Goal: Transaction & Acquisition: Purchase product/service

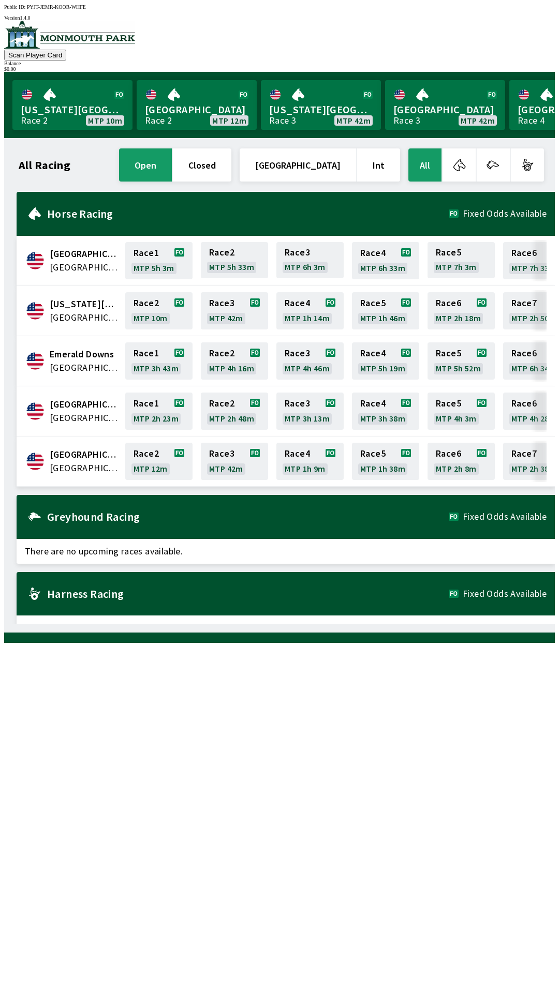
click at [70, 461] on span "[GEOGRAPHIC_DATA]" at bounding box center [84, 467] width 69 height 13
click at [69, 461] on span "[GEOGRAPHIC_DATA]" at bounding box center [84, 467] width 69 height 13
click at [231, 165] on button "closed" at bounding box center [202, 164] width 58 height 33
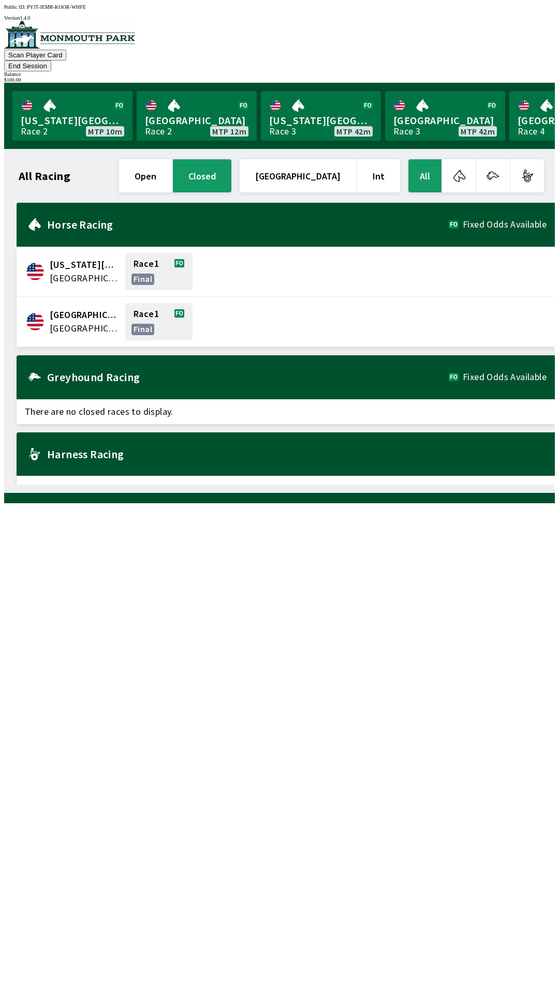
click at [51, 61] on button "End Session" at bounding box center [27, 66] width 47 height 11
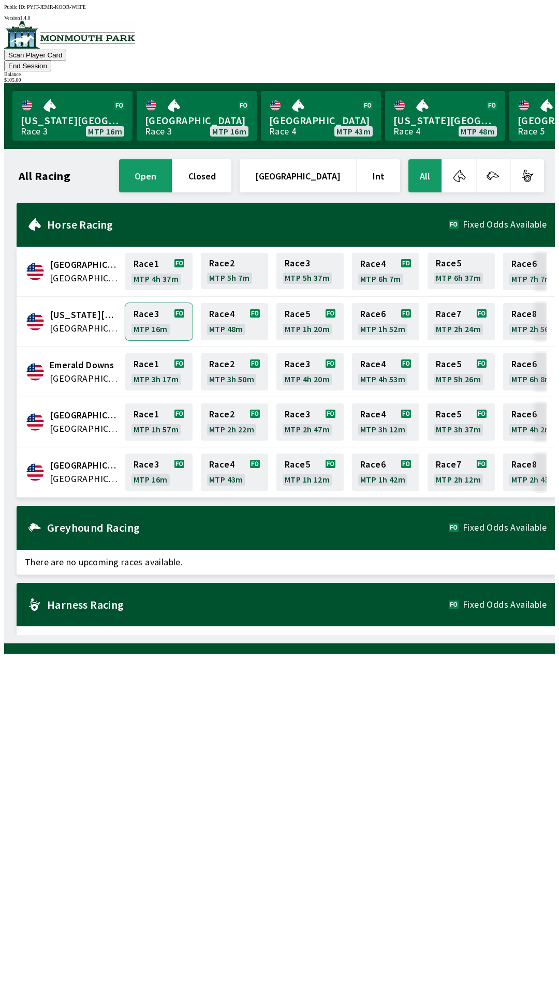
click at [147, 303] on link "Race 3 MTP 16m" at bounding box center [158, 321] width 67 height 37
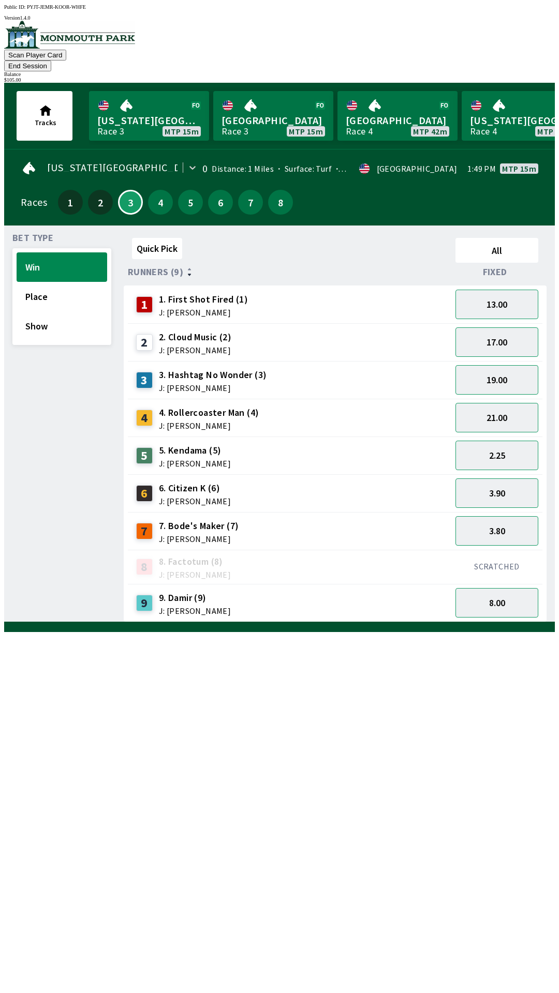
click at [51, 61] on button "End Session" at bounding box center [27, 66] width 47 height 11
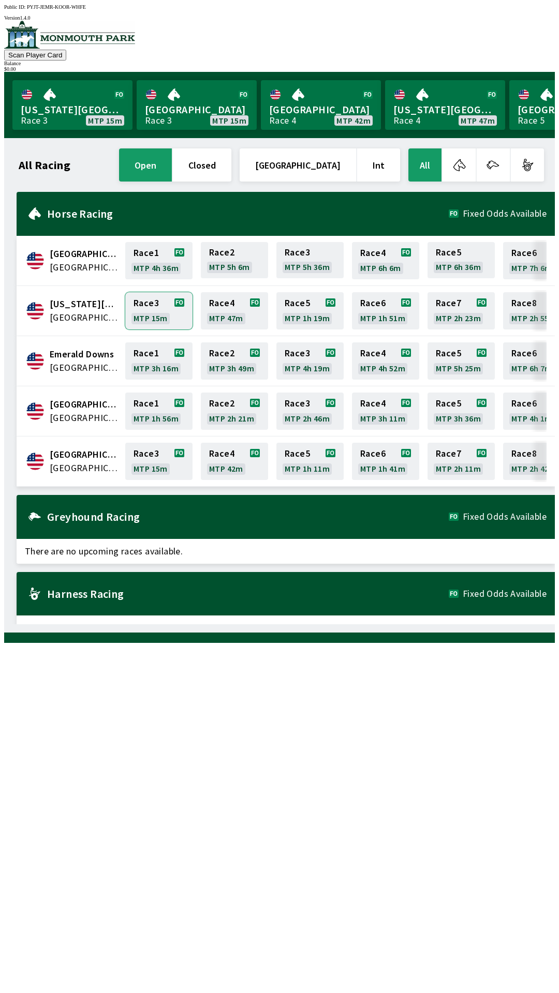
click at [145, 304] on link "Race 3 MTP 15m" at bounding box center [158, 310] width 67 height 37
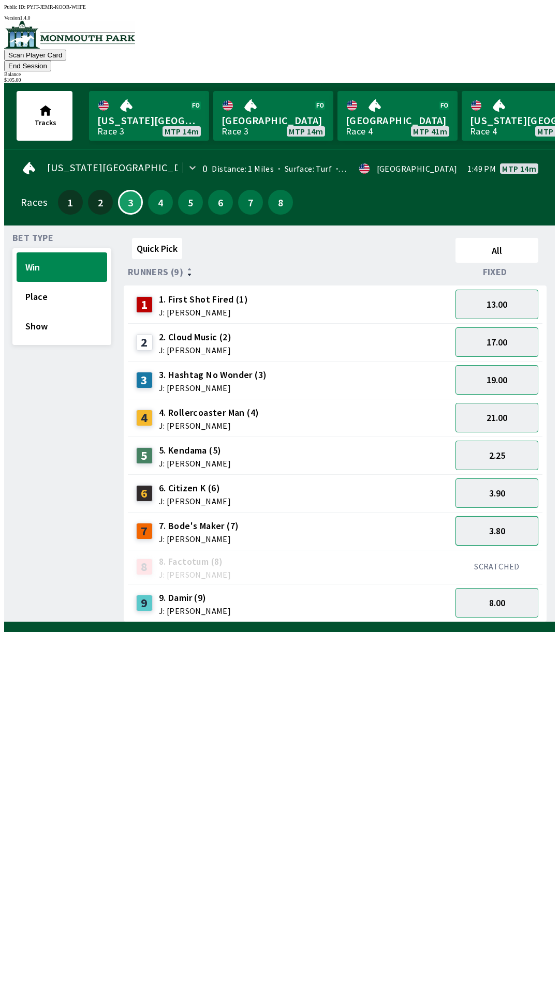
click at [489, 516] on button "3.80" at bounding box center [496, 530] width 83 height 29
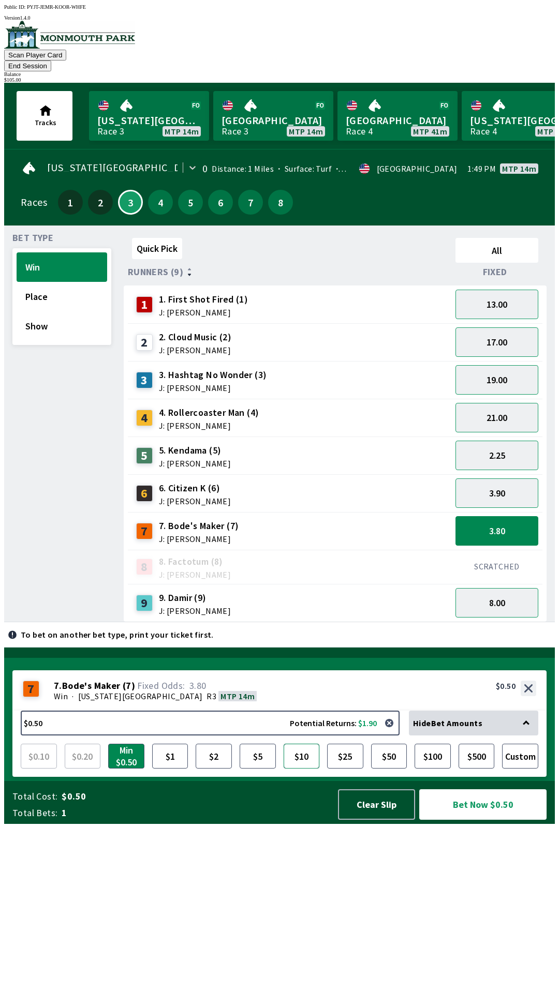
click at [305, 769] on button "$10" at bounding box center [302, 756] width 36 height 25
click at [458, 820] on button "Bet Now $10.00" at bounding box center [482, 805] width 127 height 31
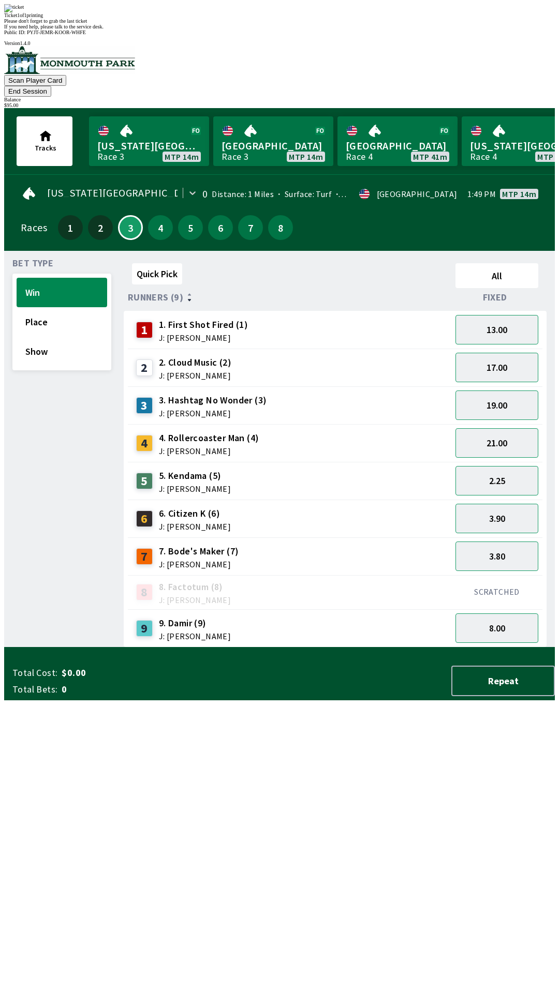
click at [103, 29] on span "If you need help, please talk to the service desk." at bounding box center [53, 27] width 99 height 6
click at [43, 278] on button "Win" at bounding box center [62, 292] width 91 height 29
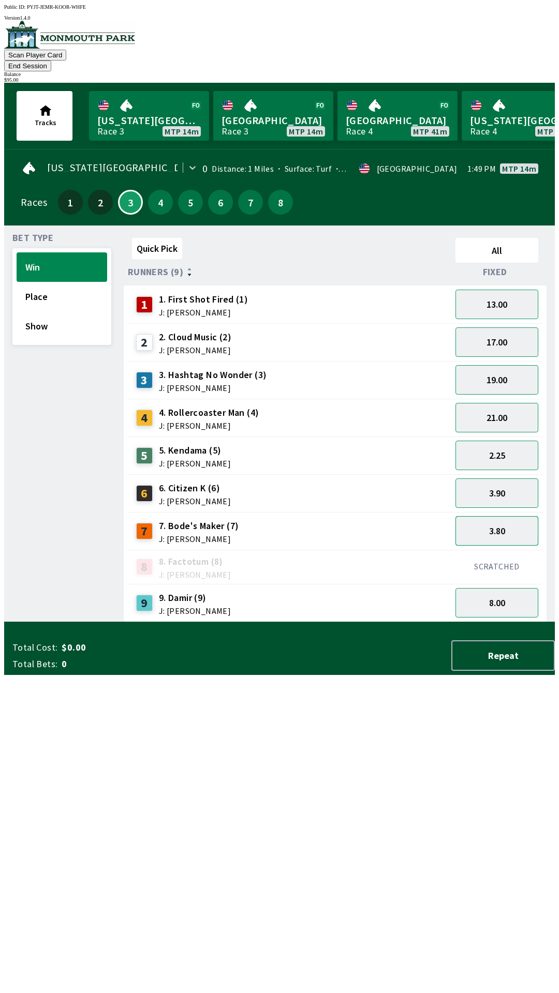
click at [492, 516] on button "3.80" at bounding box center [496, 530] width 83 height 29
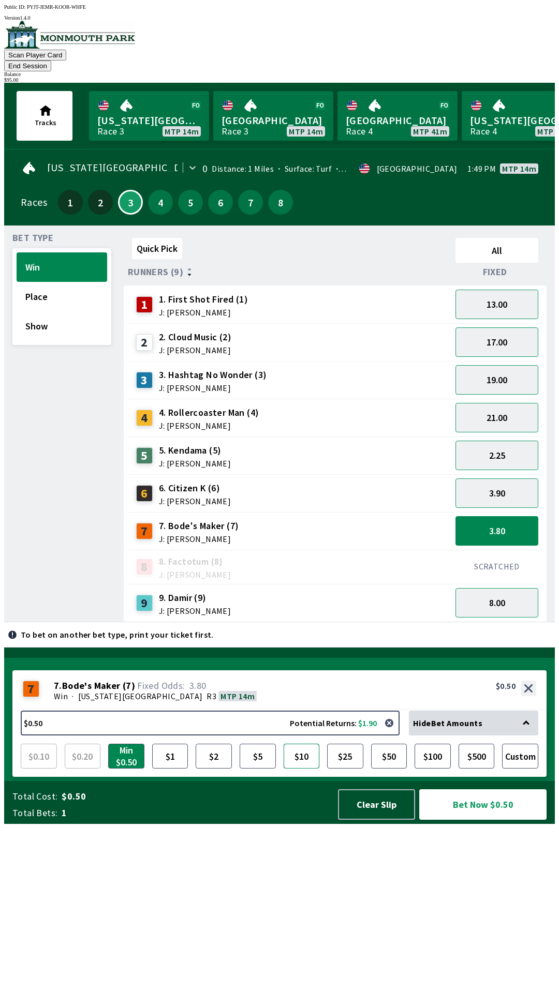
click at [301, 769] on button "$10" at bounding box center [302, 756] width 36 height 25
click at [474, 820] on button "Bet Now $10.00" at bounding box center [482, 805] width 127 height 31
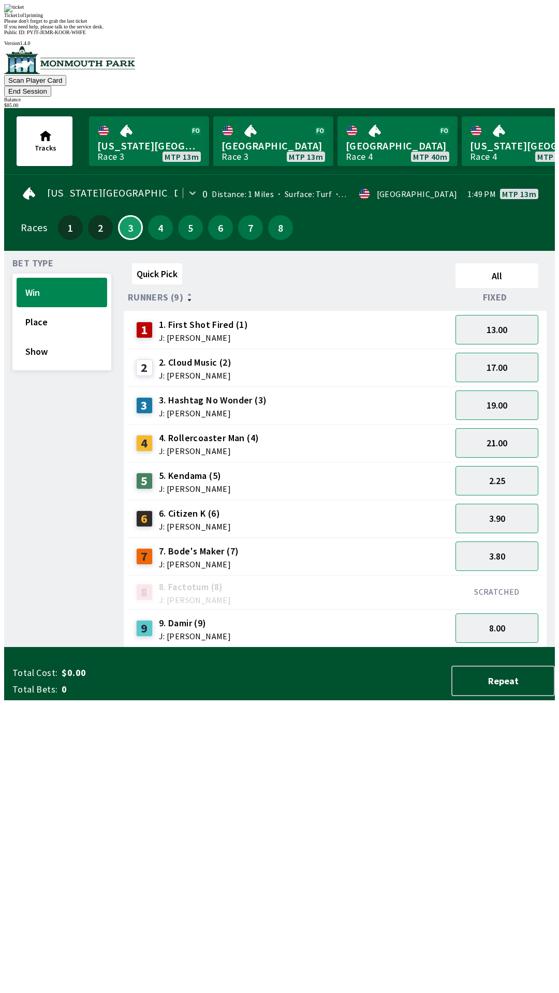
click at [51, 86] on button "End Session" at bounding box center [27, 91] width 47 height 11
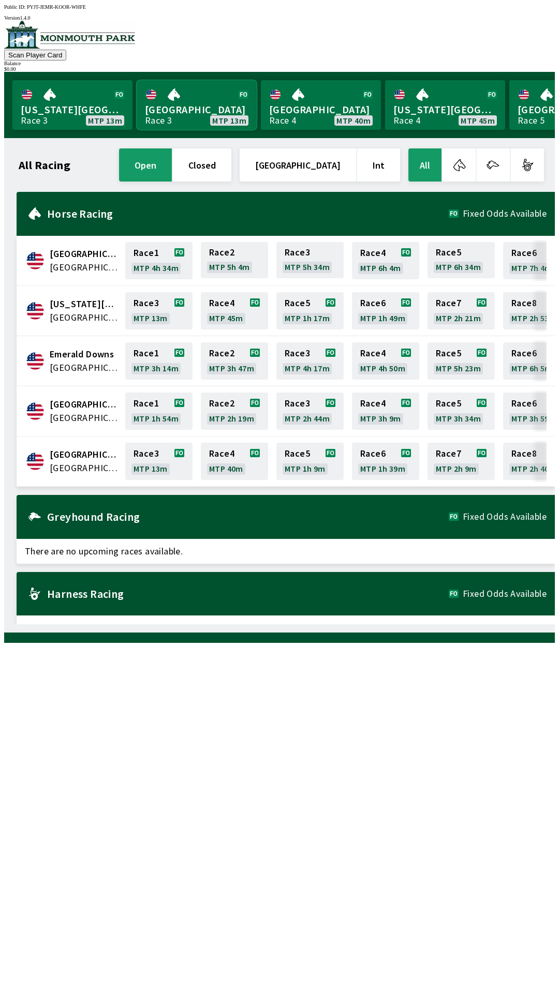
click at [180, 113] on link "Monmouth Park Race 3 MTP 13m" at bounding box center [197, 105] width 120 height 50
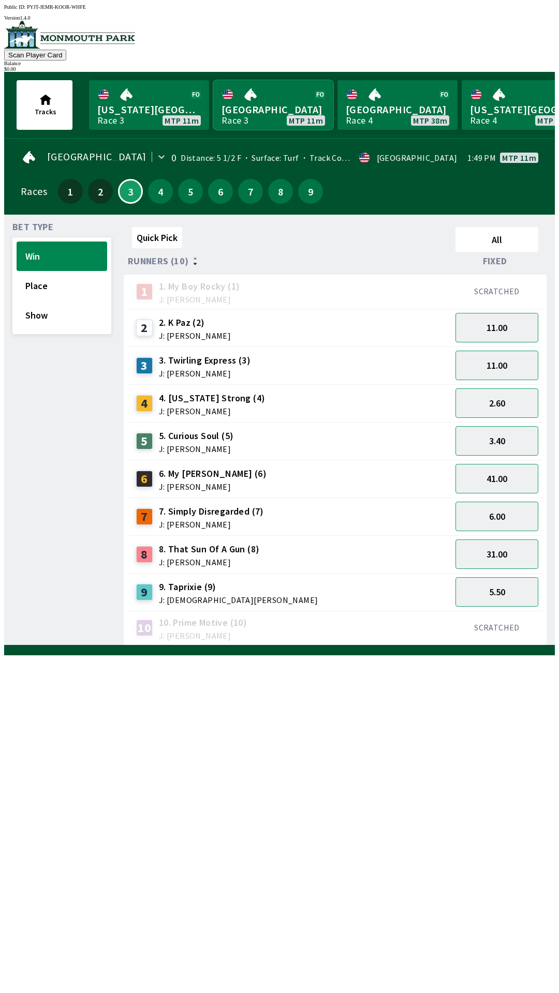
click at [213, 80] on link "[GEOGRAPHIC_DATA] Race 3 MTP 11m" at bounding box center [273, 105] width 120 height 50
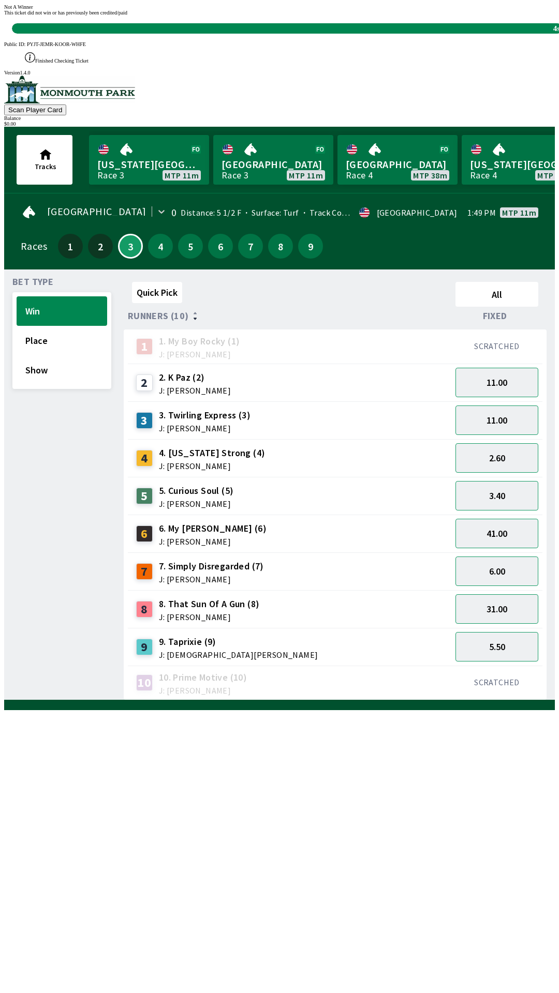
click at [393, 34] on div "4s" at bounding box center [287, 28] width 550 height 10
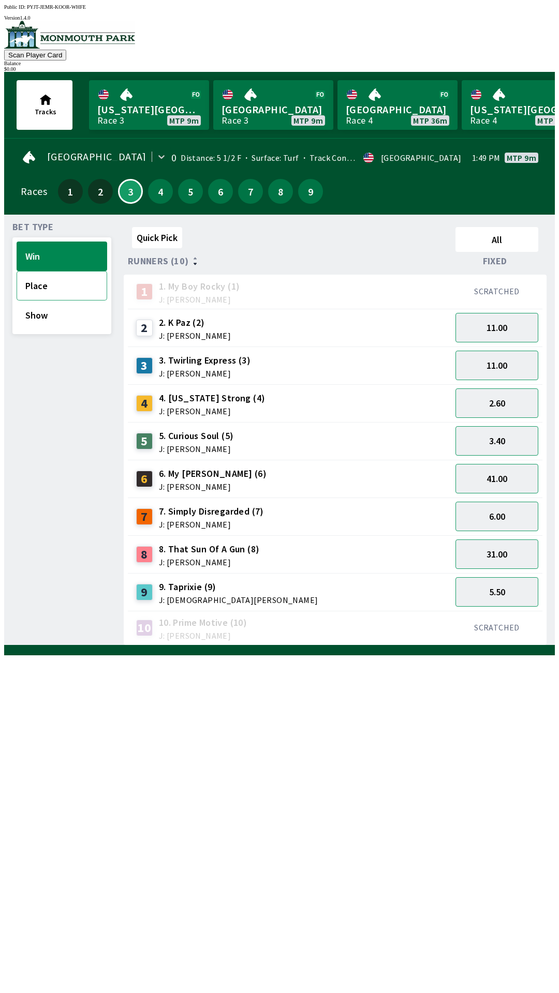
click at [42, 287] on button "Place" at bounding box center [62, 285] width 91 height 29
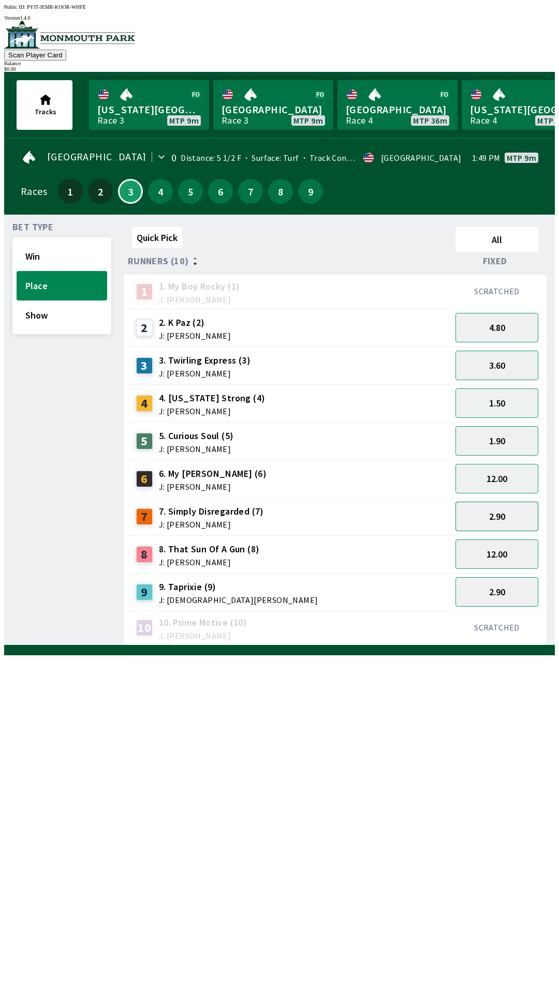
click at [514, 512] on button "2.90" at bounding box center [496, 516] width 83 height 29
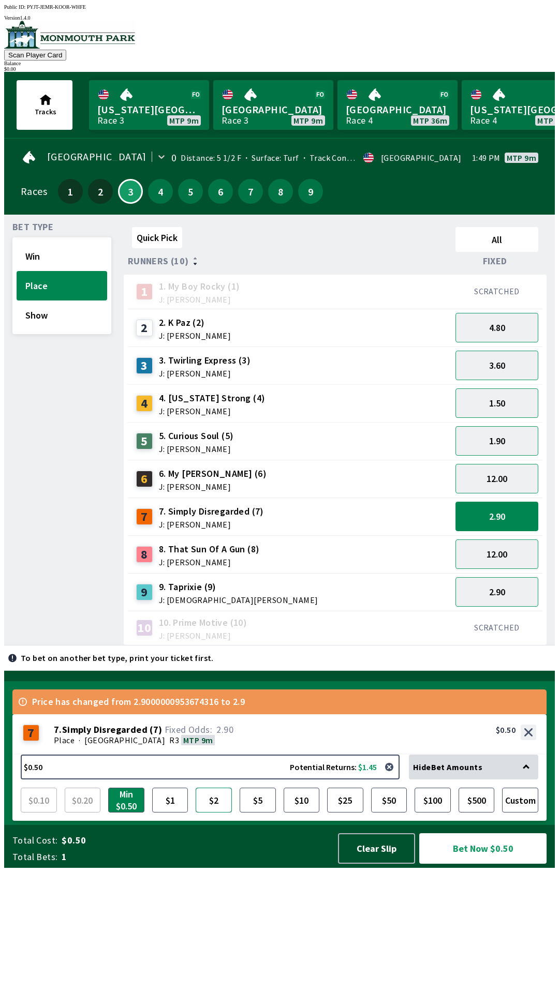
click at [216, 813] on button "$2" at bounding box center [214, 800] width 36 height 25
click at [151, 190] on button "4" at bounding box center [160, 191] width 25 height 25
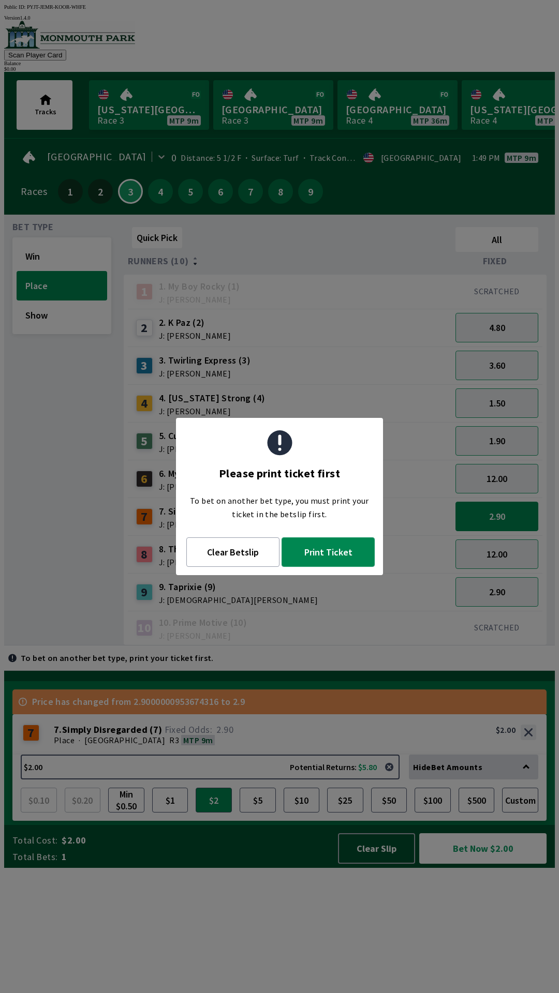
click at [350, 558] on button "Print Ticket" at bounding box center [327, 552] width 93 height 29
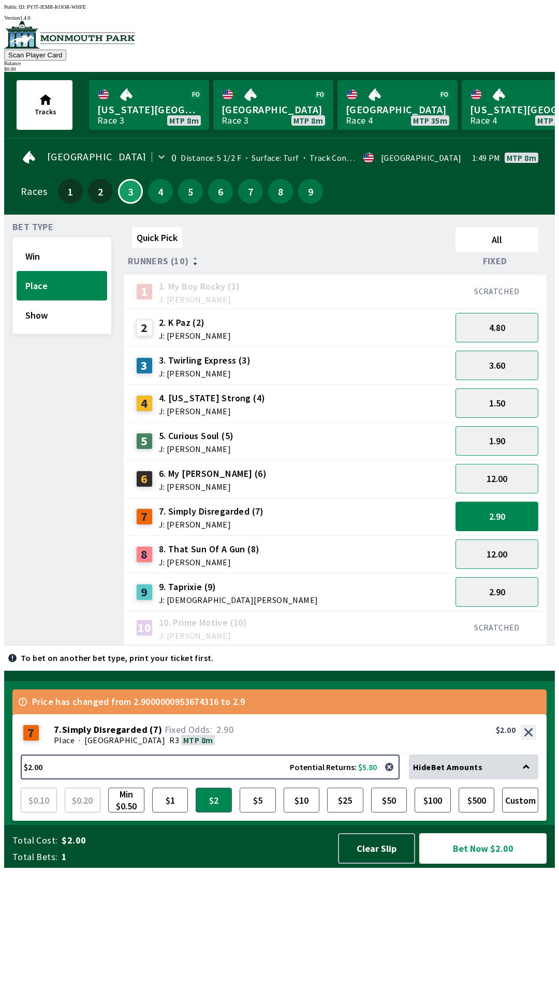
click at [510, 864] on button "Bet Now $2.00" at bounding box center [482, 848] width 127 height 31
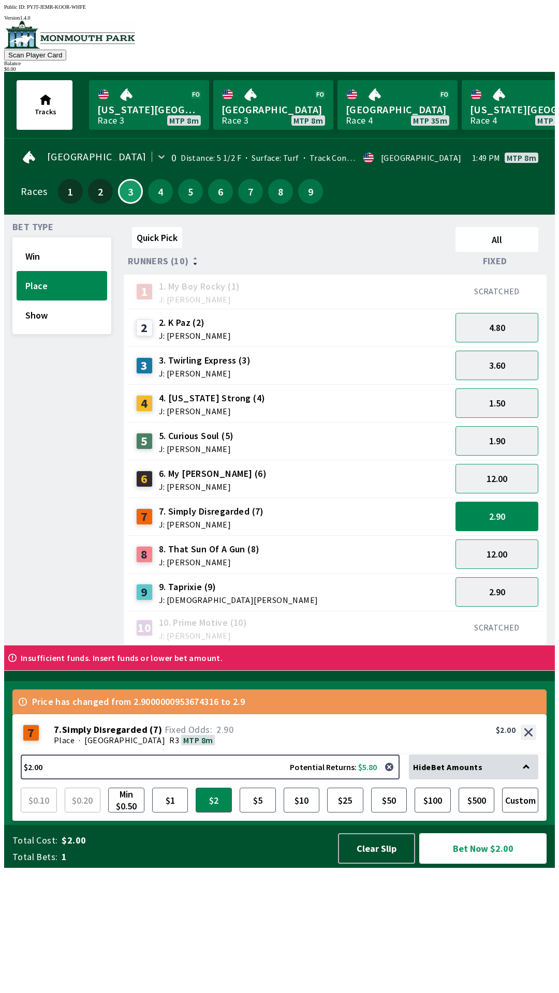
click at [492, 864] on button "Bet Now $2.00" at bounding box center [482, 848] width 127 height 31
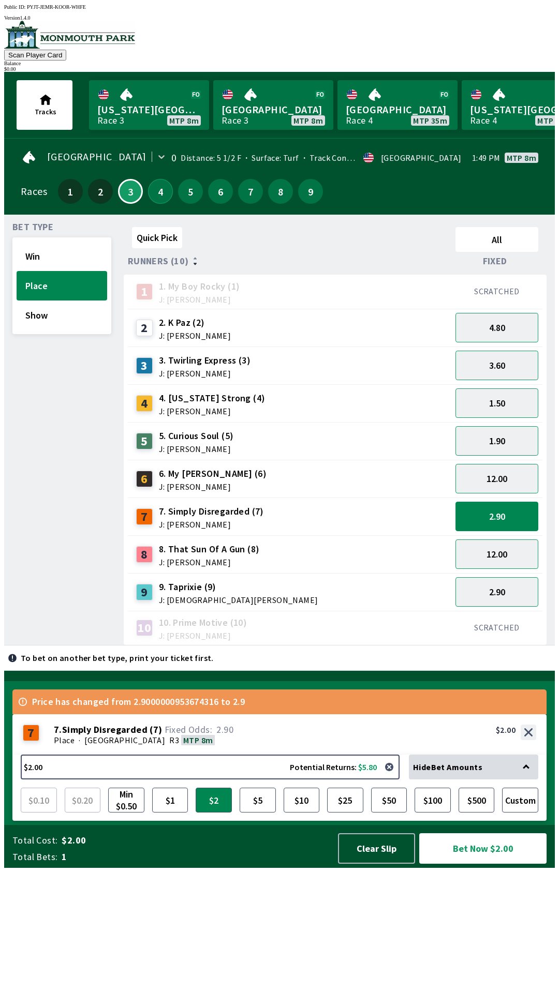
click at [159, 193] on button "4" at bounding box center [160, 191] width 25 height 25
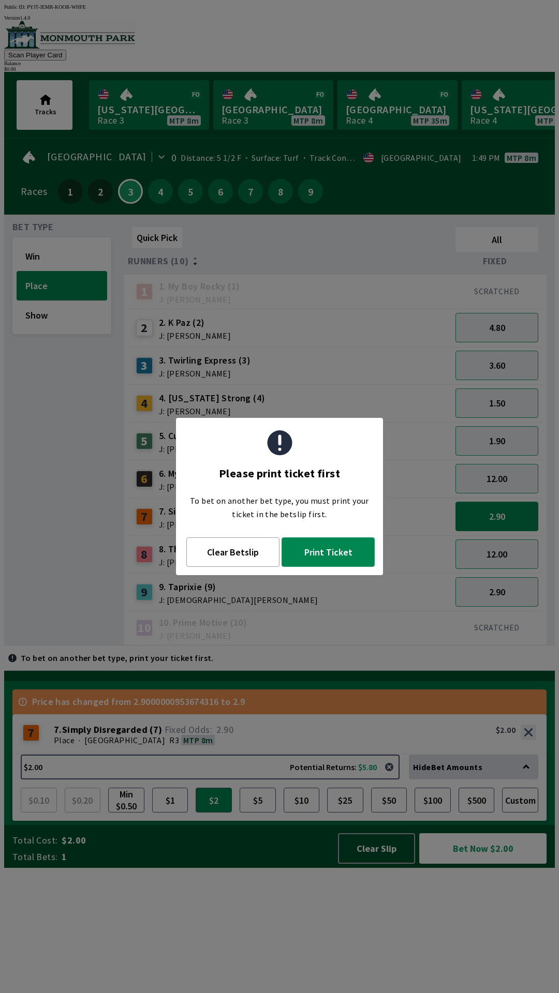
click at [338, 560] on button "Print Ticket" at bounding box center [327, 552] width 93 height 29
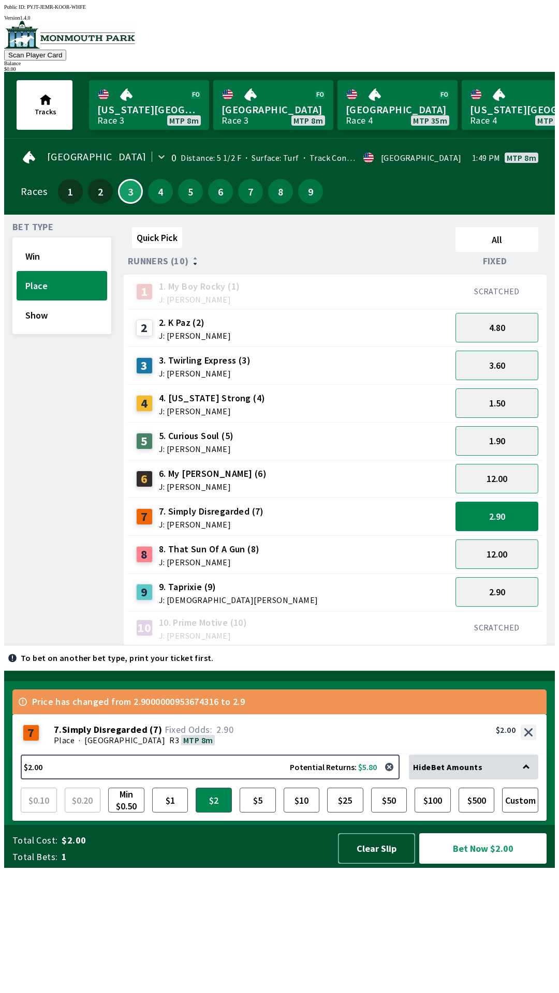
click at [366, 864] on button "Clear Slip" at bounding box center [376, 848] width 77 height 31
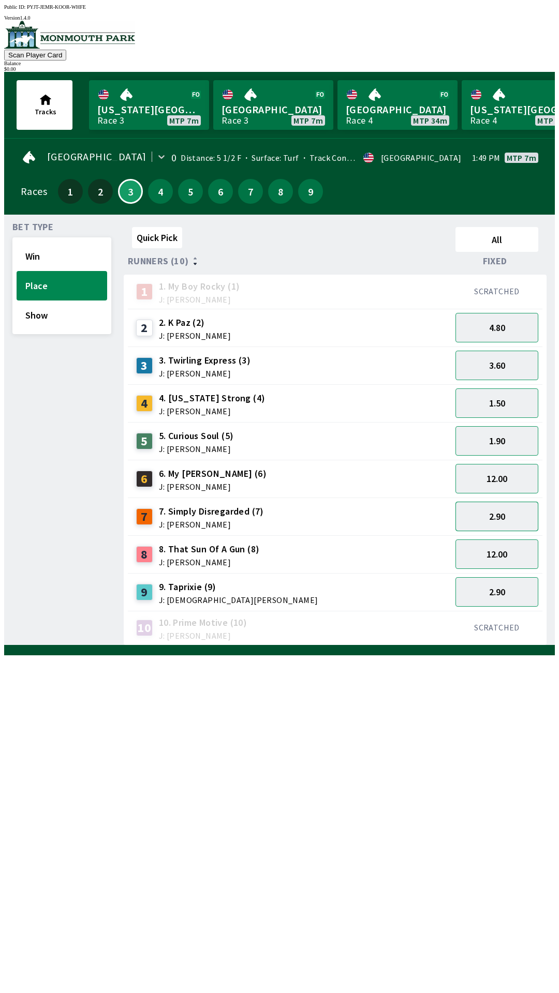
click at [509, 521] on button "2.90" at bounding box center [496, 516] width 83 height 29
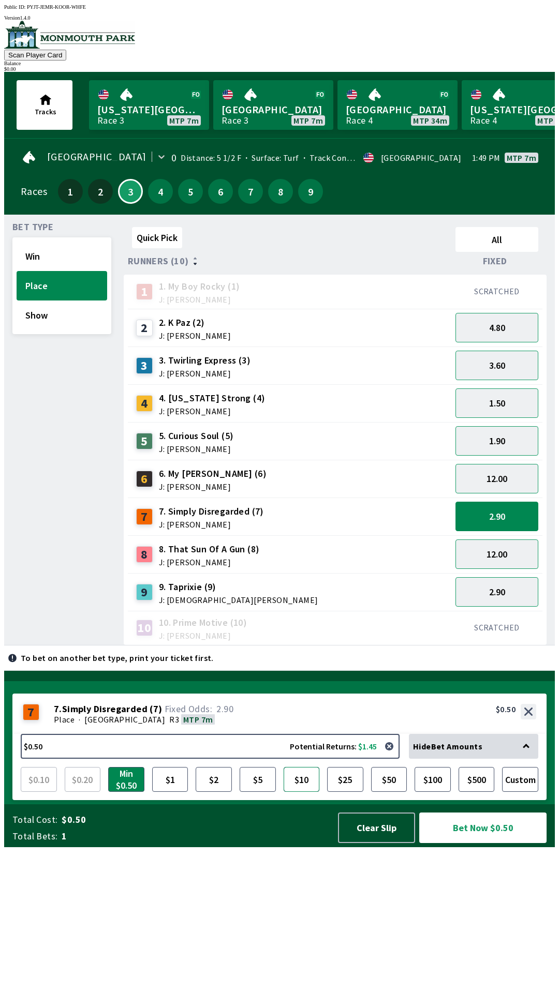
click at [301, 792] on button "$10" at bounding box center [302, 779] width 36 height 25
click at [493, 843] on button "Bet Now $10.00" at bounding box center [482, 828] width 127 height 31
click at [375, 843] on button "Clear Slip" at bounding box center [376, 828] width 77 height 31
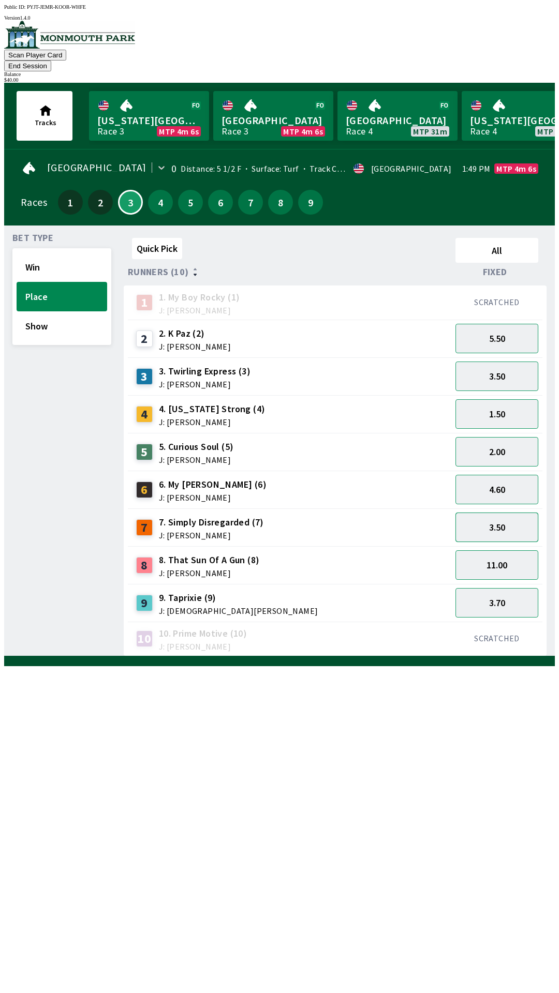
click at [516, 513] on button "3.50" at bounding box center [496, 527] width 83 height 29
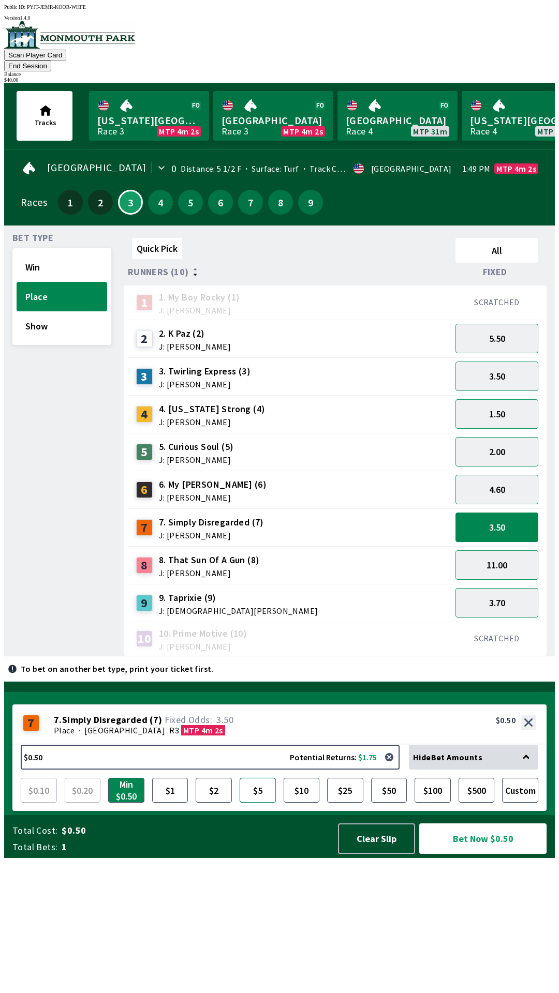
click at [255, 803] on button "$5" at bounding box center [258, 790] width 36 height 25
click at [499, 854] on button "Bet Now $5.00" at bounding box center [482, 839] width 127 height 31
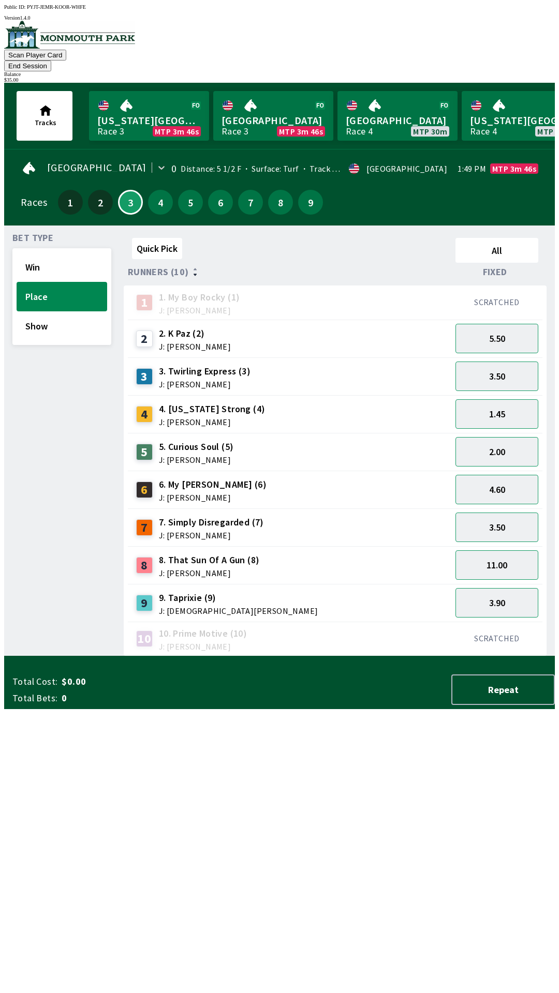
click at [365, 657] on div "Quick Pick All Runners (10) Fixed 1 1. My Boy Rocky (1) J: [PERSON_NAME] SCRATC…" at bounding box center [339, 445] width 431 height 423
click at [517, 358] on div "3.50" at bounding box center [496, 377] width 91 height 38
click at [505, 332] on button "5.50" at bounding box center [496, 338] width 83 height 29
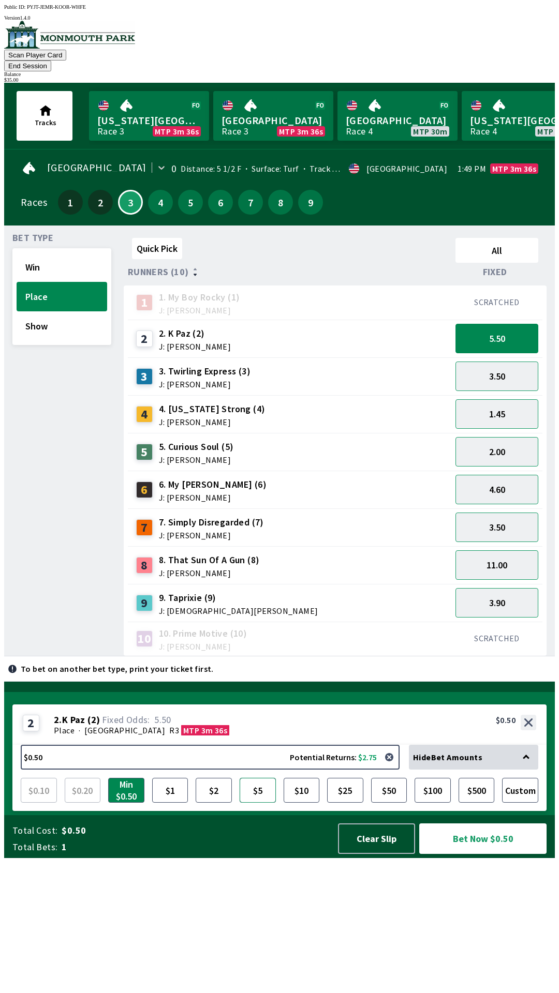
click at [251, 803] on button "$5" at bounding box center [258, 790] width 36 height 25
click at [504, 854] on button "Bet Now $5.00" at bounding box center [482, 839] width 127 height 31
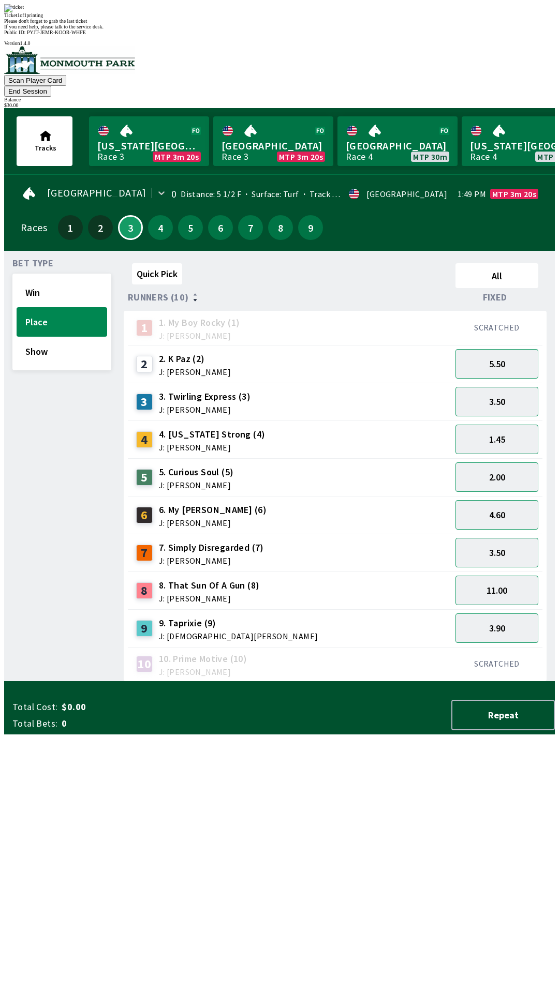
click at [349, 24] on div "Please don't forget to grab the last ticket" at bounding box center [279, 21] width 550 height 6
click at [290, 682] on div "Quick Pick All Runners (10) Fixed 1 1. My Boy Rocky (1) J: [PERSON_NAME] SCRATC…" at bounding box center [339, 470] width 431 height 423
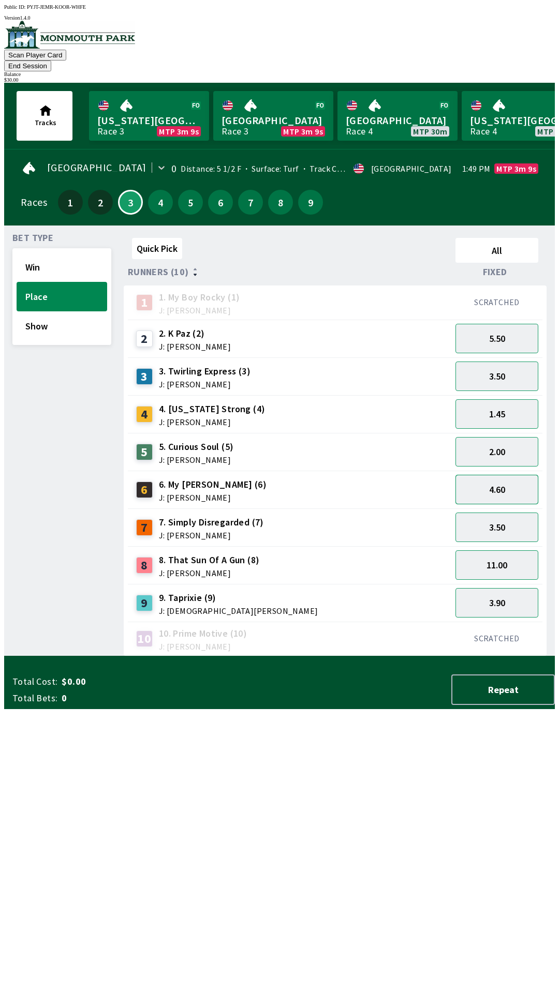
click at [523, 477] on button "4.60" at bounding box center [496, 489] width 83 height 29
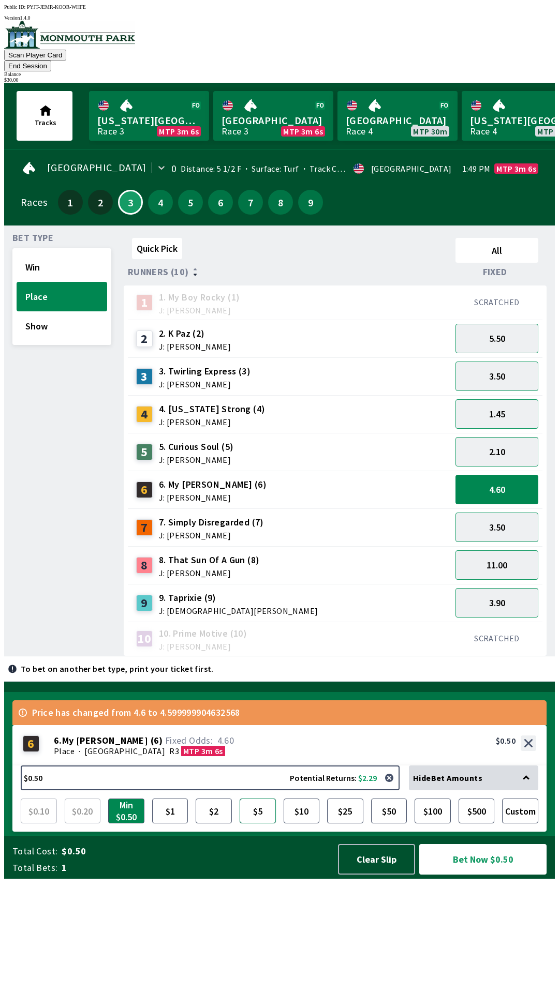
click at [259, 824] on button "$5" at bounding box center [258, 811] width 36 height 25
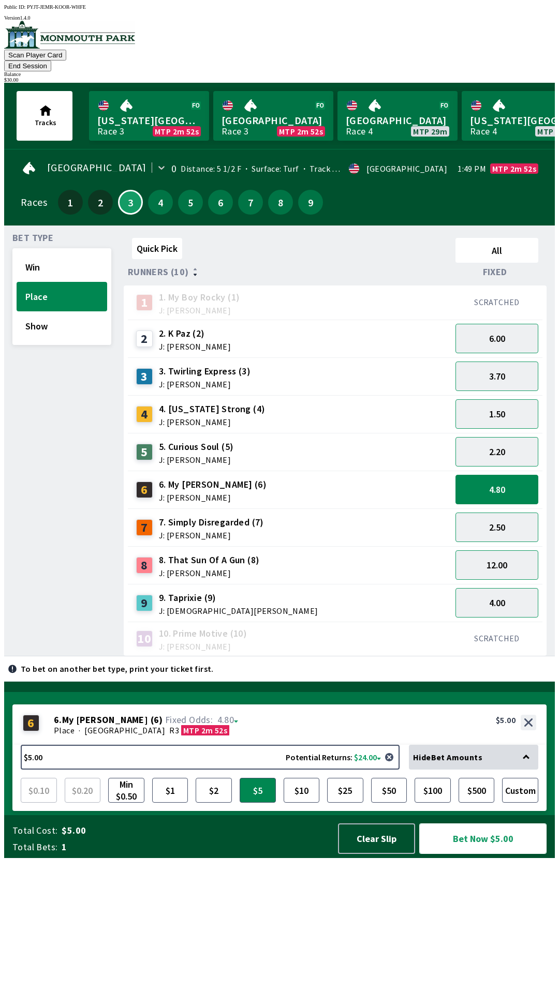
click at [504, 854] on button "Bet Now $5.00" at bounding box center [482, 839] width 127 height 31
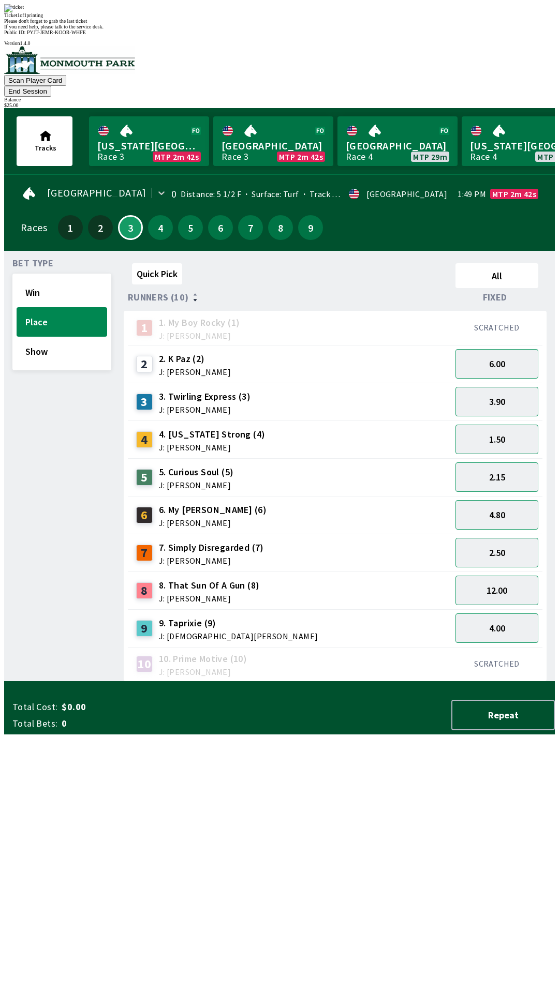
click at [103, 29] on span "If you need help, please talk to the service desk." at bounding box center [53, 27] width 99 height 6
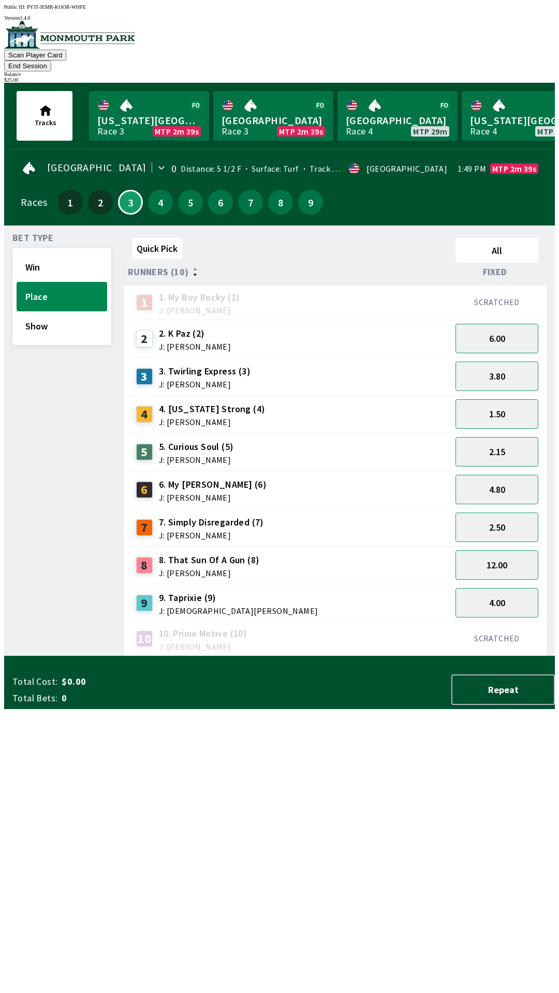
click at [179, 657] on div "Quick Pick All Runners (10) Fixed 1 1. My Boy Rocky (1) J: [PERSON_NAME] SCRATC…" at bounding box center [339, 445] width 431 height 423
click at [155, 197] on button "4" at bounding box center [160, 202] width 25 height 25
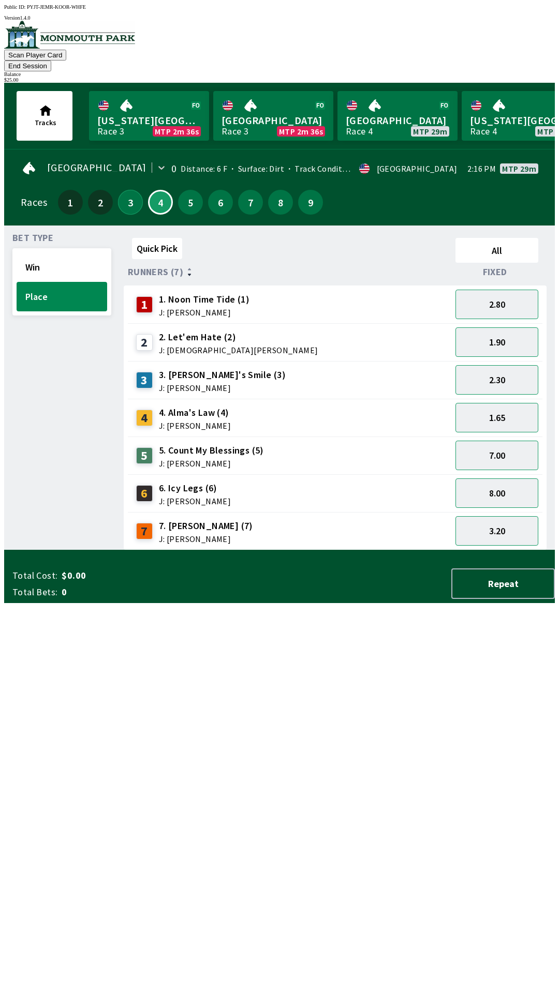
click at [130, 193] on button "3" at bounding box center [130, 202] width 25 height 25
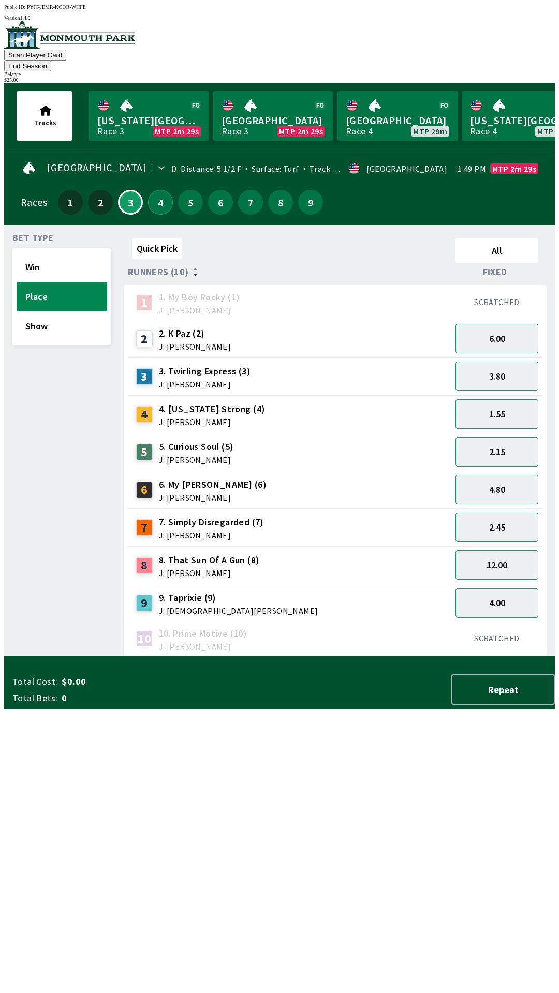
click at [155, 190] on button "4" at bounding box center [160, 202] width 25 height 25
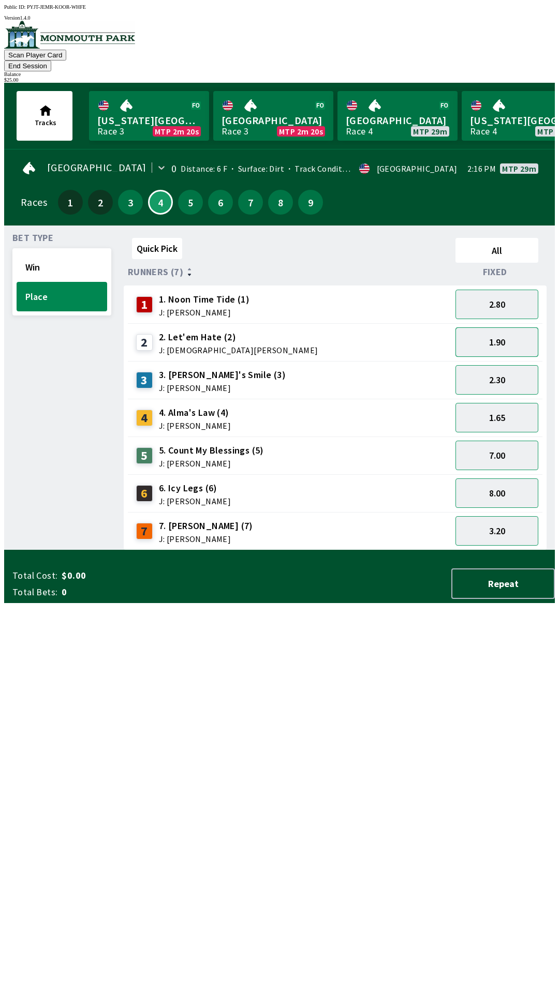
click at [513, 327] on button "1.90" at bounding box center [496, 341] width 83 height 29
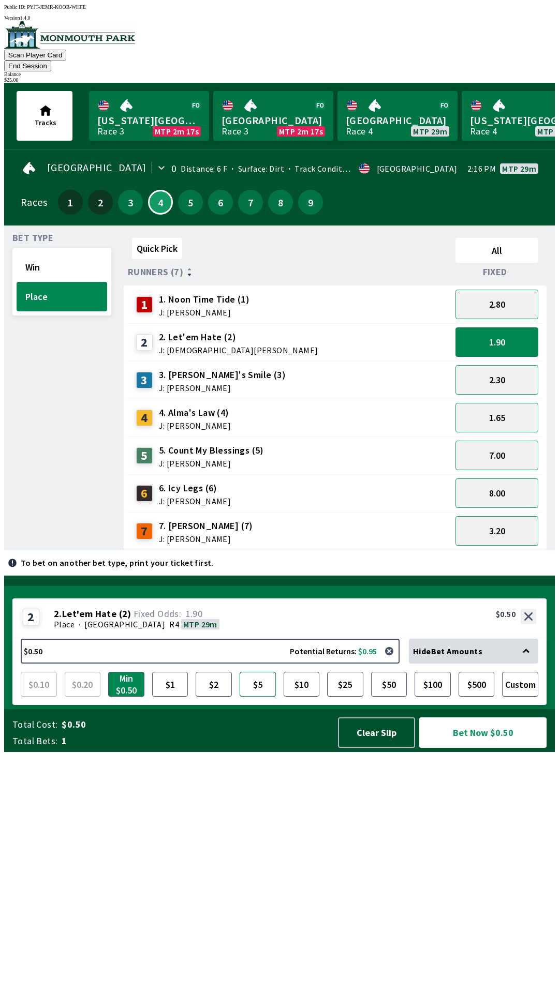
click at [266, 697] on button "$5" at bounding box center [258, 684] width 36 height 25
click at [508, 480] on button "8.00" at bounding box center [496, 493] width 83 height 29
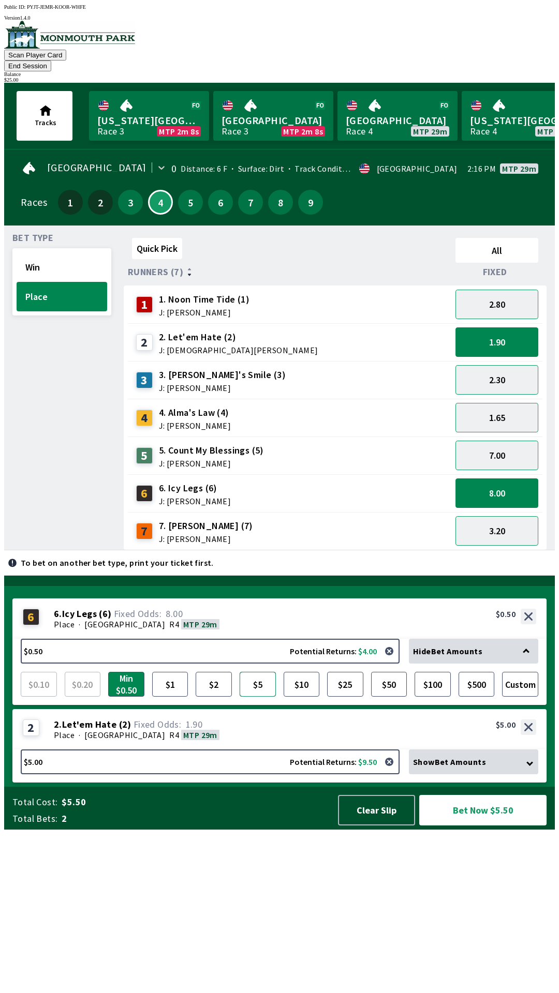
click at [257, 697] on button "$5" at bounding box center [258, 684] width 36 height 25
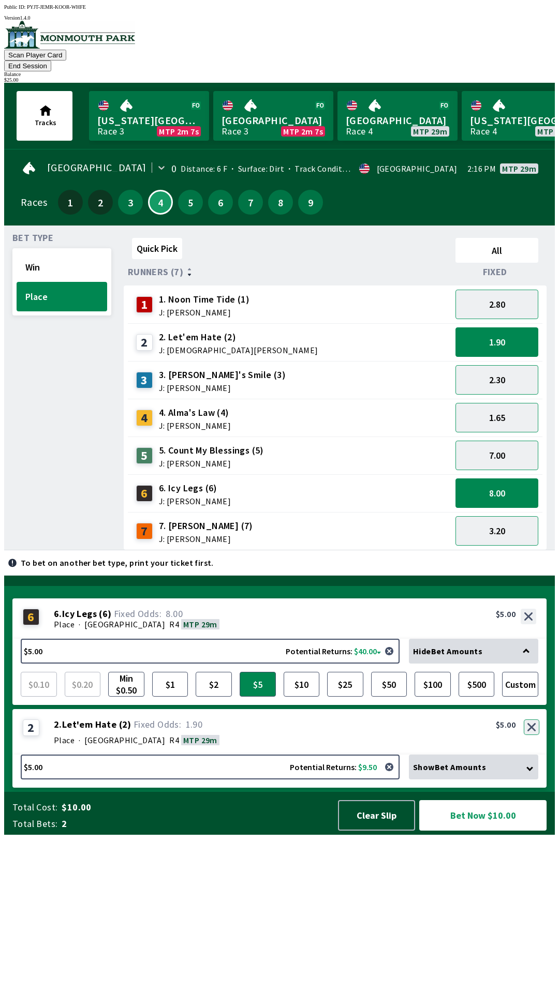
click at [532, 735] on button "button" at bounding box center [532, 728] width 16 height 16
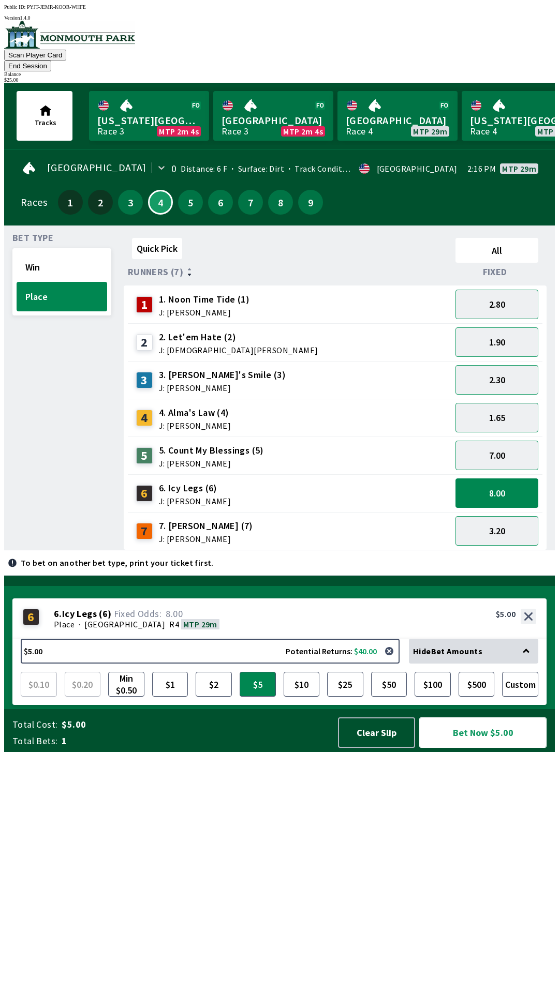
click at [487, 748] on button "Bet Now $5.00" at bounding box center [482, 733] width 127 height 31
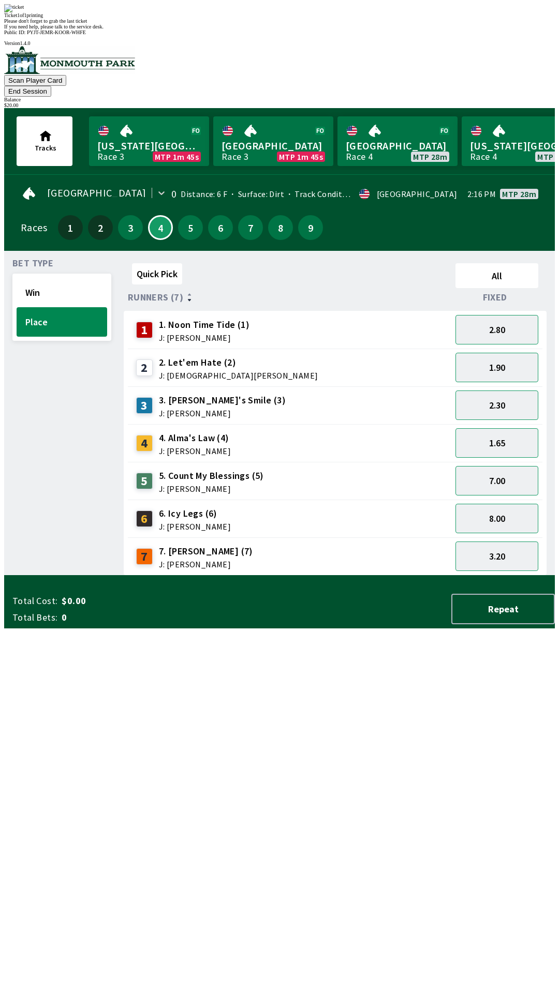
click at [322, 576] on div "Quick Pick All Runners (7) Fixed 1 1. Noon Time Tide (1) J: [PERSON_NAME] 2.80 …" at bounding box center [339, 417] width 431 height 317
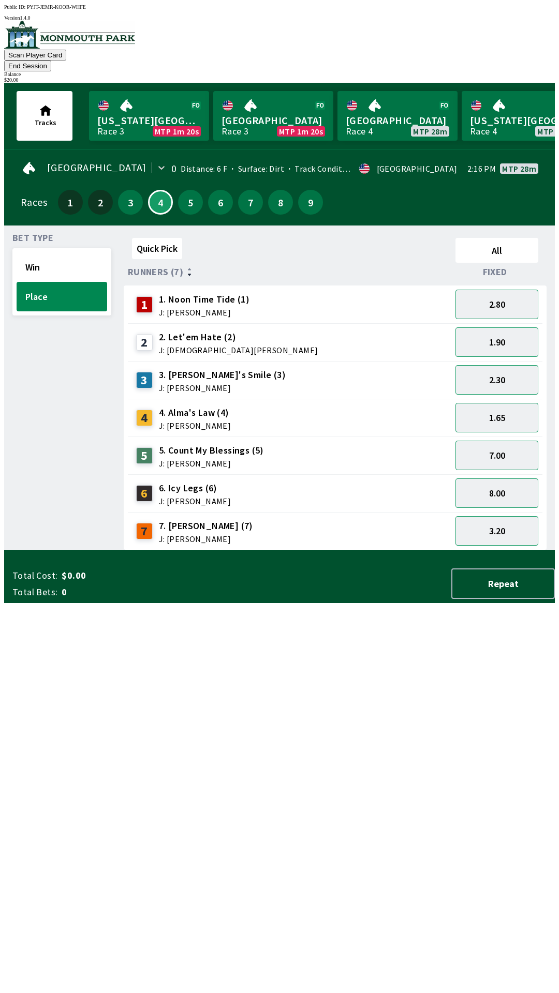
click at [51, 61] on button "End Session" at bounding box center [27, 66] width 47 height 11
